Goal: Task Accomplishment & Management: Manage account settings

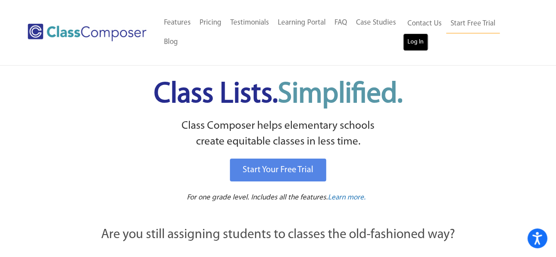
click at [414, 42] on link "Log In" at bounding box center [415, 42] width 25 height 18
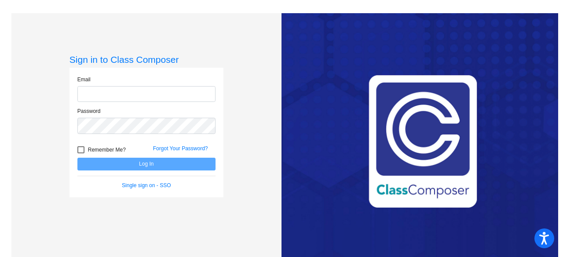
click at [181, 86] on input "email" at bounding box center [146, 94] width 138 height 16
type input "[EMAIL_ADDRESS][DOMAIN_NAME]"
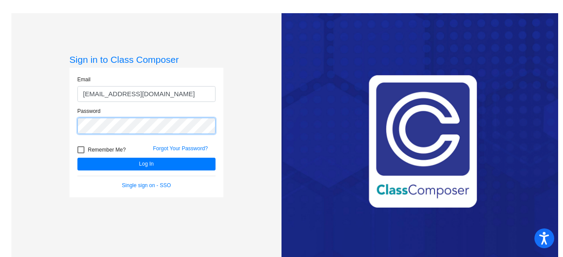
click at [77, 158] on button "Log In" at bounding box center [146, 164] width 138 height 13
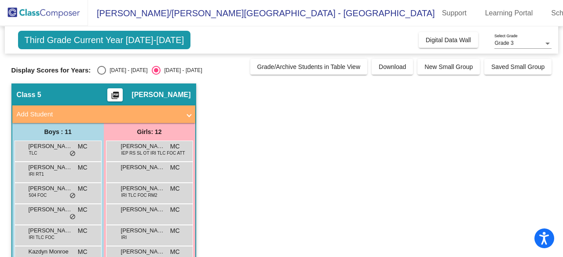
click at [99, 66] on div "Select an option" at bounding box center [101, 70] width 9 height 9
click at [101, 75] on input "[DATE] - [DATE]" at bounding box center [101, 75] width 0 height 0
radio input "true"
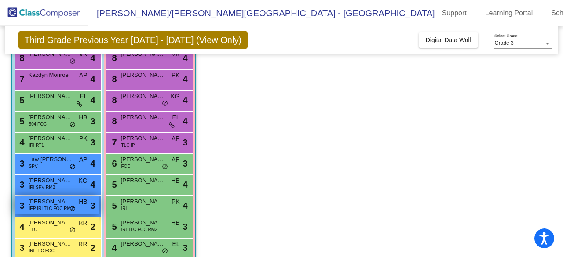
scroll to position [90, 0]
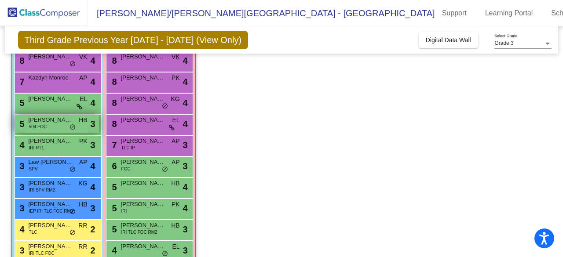
click at [57, 124] on div "5 [PERSON_NAME] 504 FOC HB lock do_not_disturb_alt 3" at bounding box center [57, 124] width 84 height 18
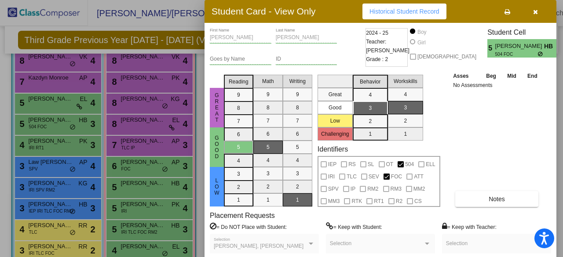
click at [535, 13] on icon "button" at bounding box center [535, 12] width 5 height 6
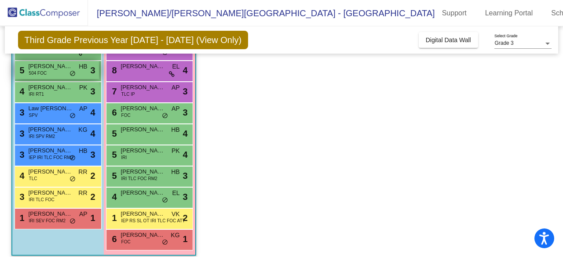
scroll to position [144, 0]
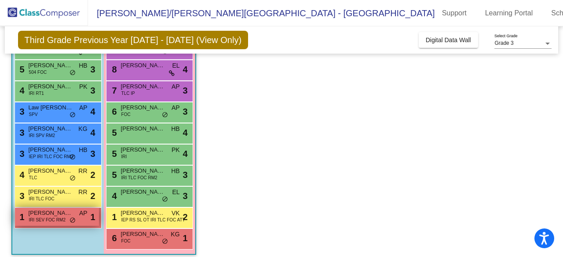
click at [45, 217] on span "IRI SEV FOC RM2" at bounding box center [47, 220] width 37 height 7
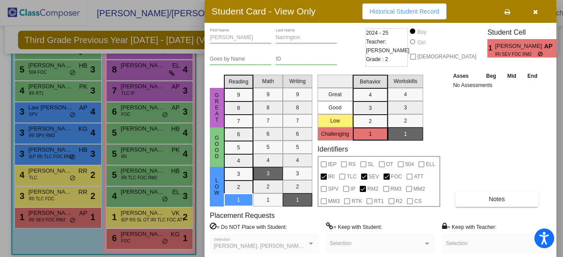
click at [535, 8] on span "button" at bounding box center [535, 11] width 5 height 7
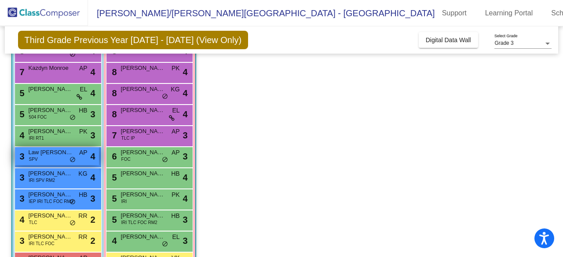
scroll to position [99, 0]
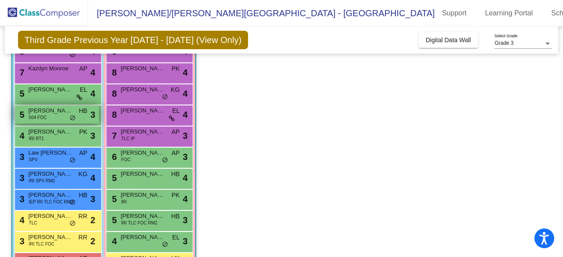
click at [58, 110] on span "[PERSON_NAME]" at bounding box center [51, 110] width 44 height 9
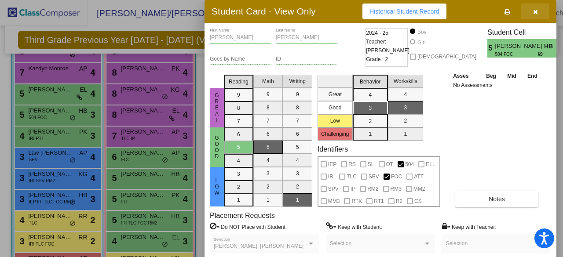
click at [538, 7] on button "button" at bounding box center [535, 12] width 28 height 16
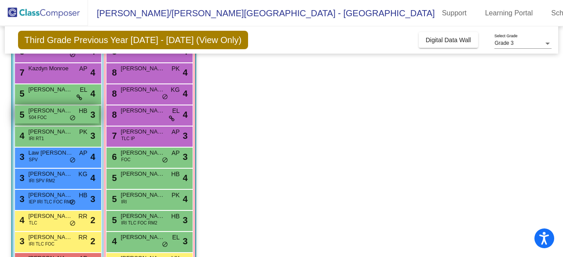
click at [39, 114] on span "504 FOC" at bounding box center [38, 117] width 18 height 7
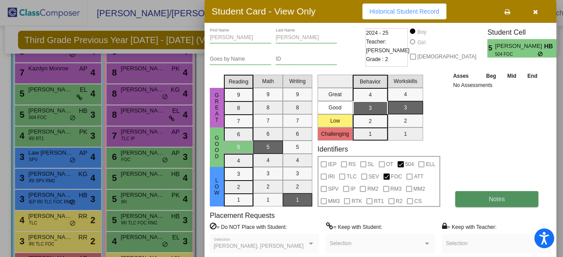
click at [500, 192] on button "Notes" at bounding box center [496, 199] width 83 height 16
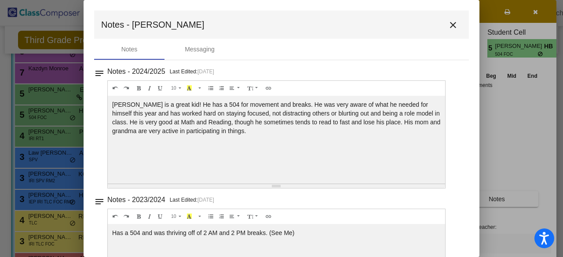
click at [448, 24] on mat-icon "close" at bounding box center [453, 25] width 11 height 11
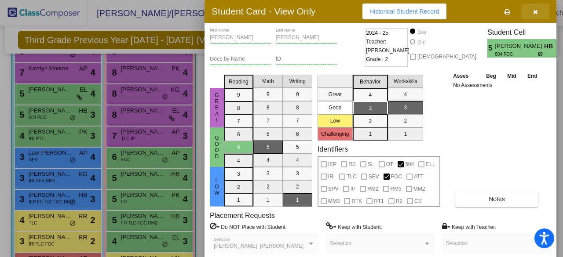
click at [535, 16] on button "button" at bounding box center [535, 12] width 28 height 16
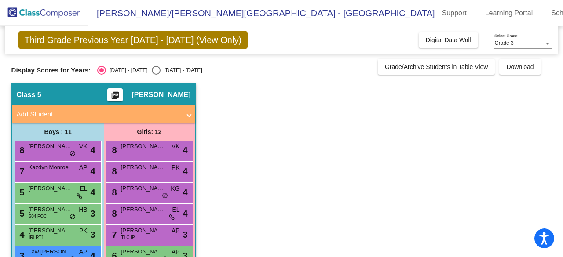
scroll to position [150, 0]
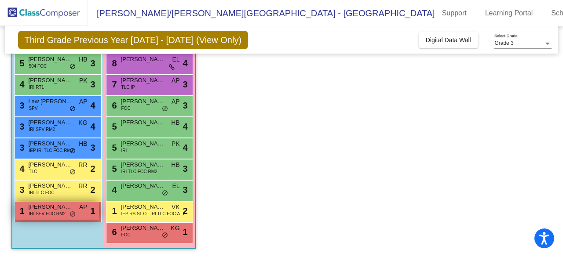
click at [47, 211] on span "IRI SEV FOC RM2" at bounding box center [47, 214] width 37 height 7
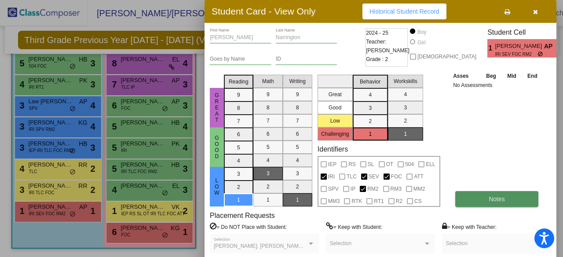
click at [495, 192] on button "Notes" at bounding box center [496, 199] width 83 height 16
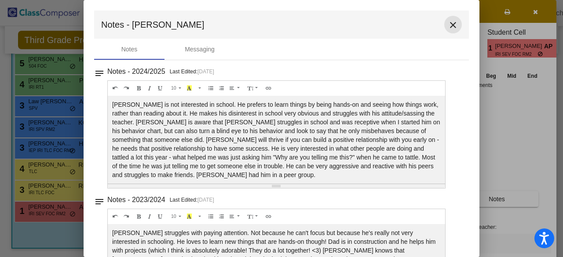
click at [450, 24] on mat-icon "close" at bounding box center [453, 25] width 11 height 11
